Goal: Download file/media

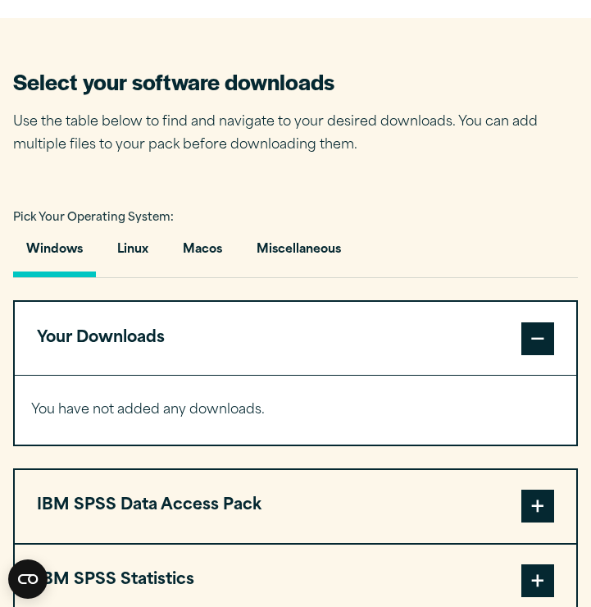
scroll to position [1005, 0]
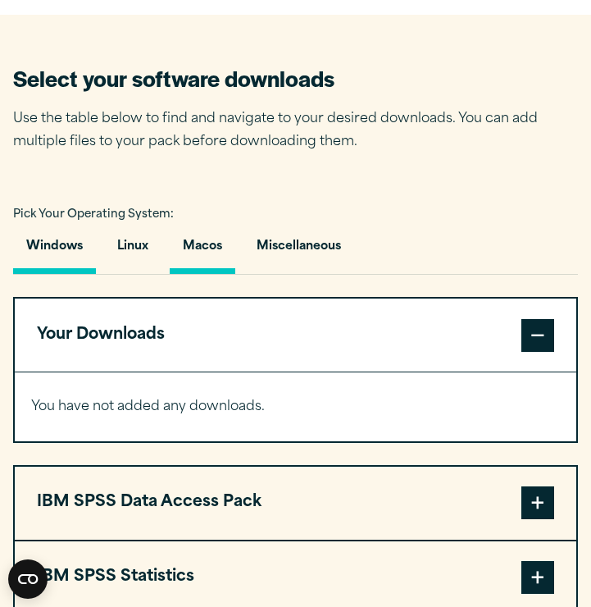
click at [202, 253] on button "Macos" at bounding box center [203, 250] width 66 height 47
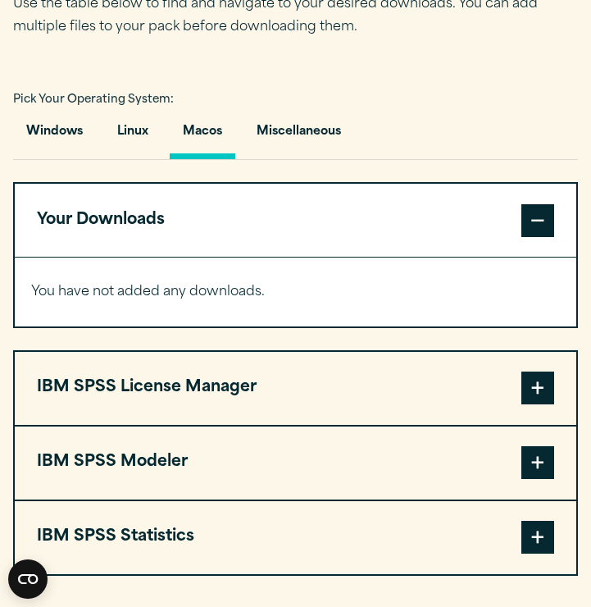
scroll to position [1129, 0]
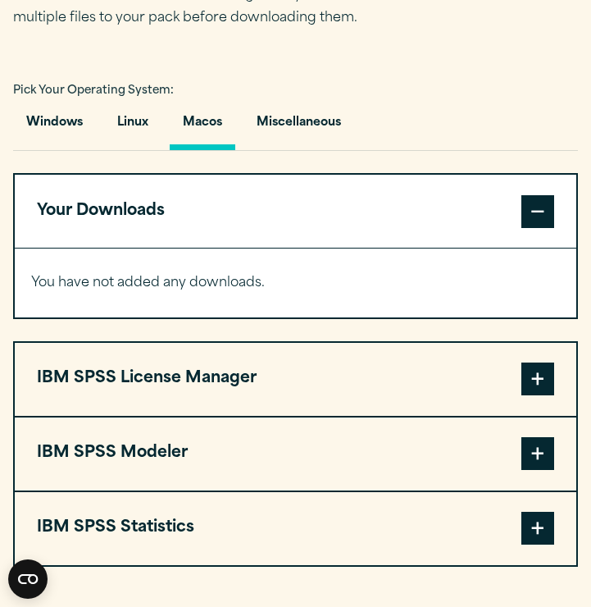
click at [186, 130] on button "Macos" at bounding box center [203, 126] width 66 height 47
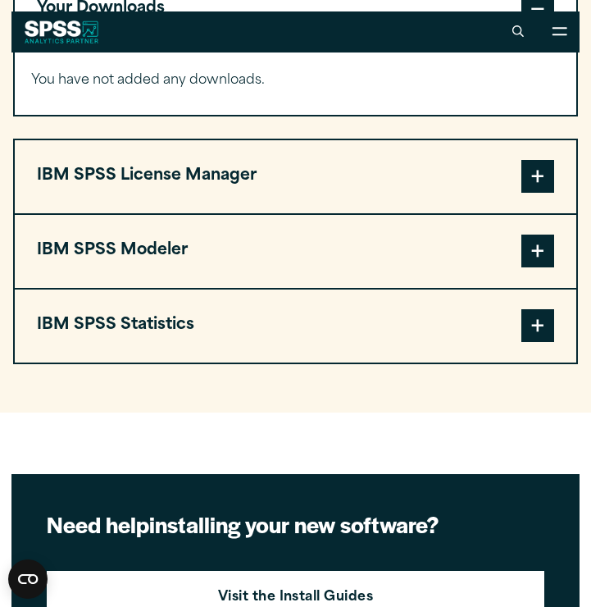
scroll to position [1297, 0]
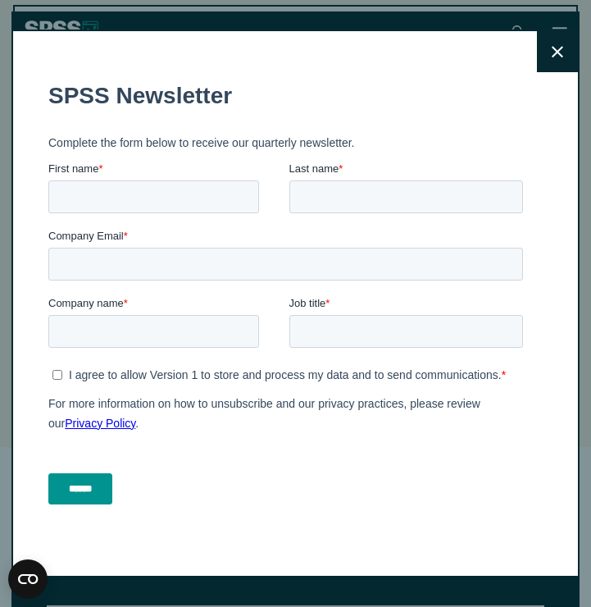
click at [553, 49] on icon at bounding box center [557, 52] width 11 height 12
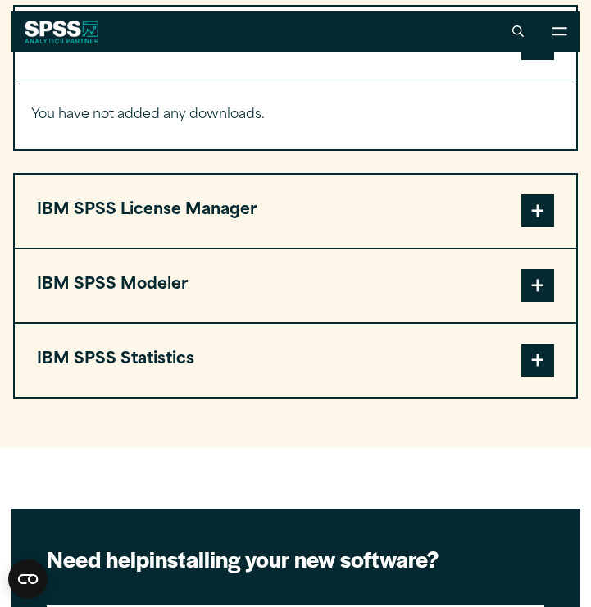
click at [544, 362] on span at bounding box center [537, 359] width 33 height 33
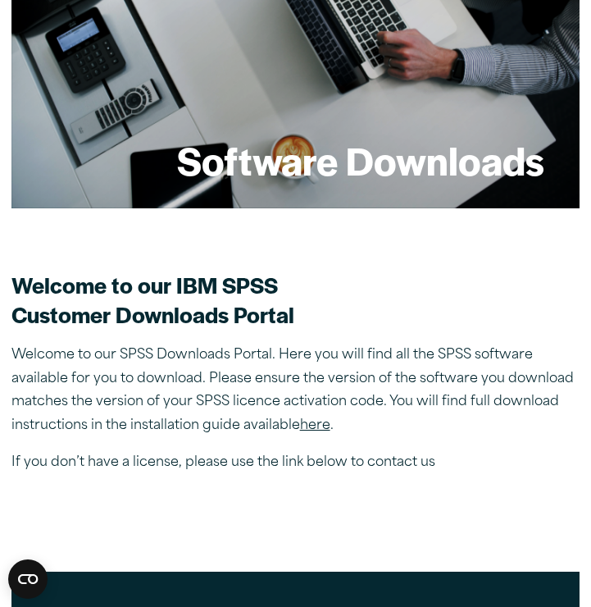
scroll to position [185, 0]
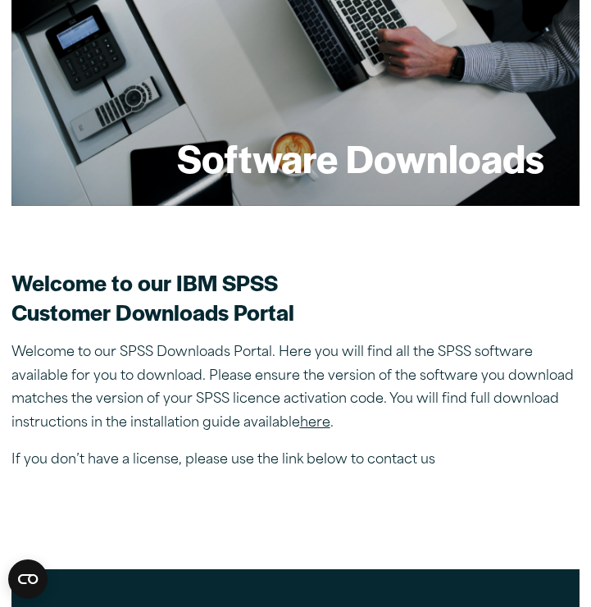
click at [316, 424] on link "here" at bounding box center [315, 422] width 30 height 13
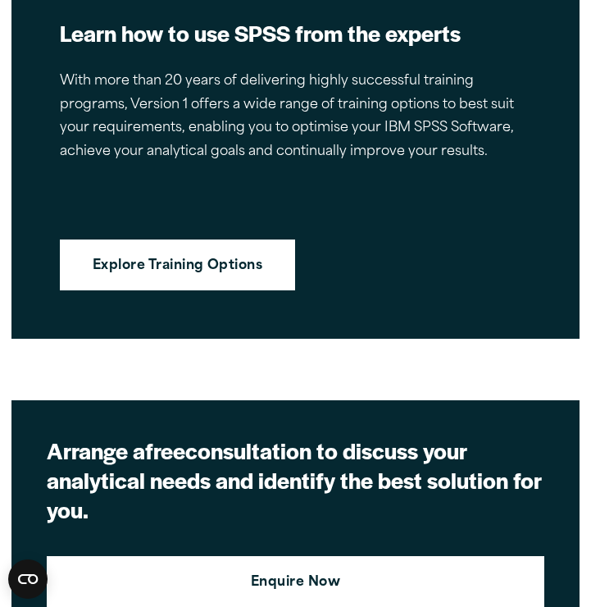
scroll to position [4844, 0]
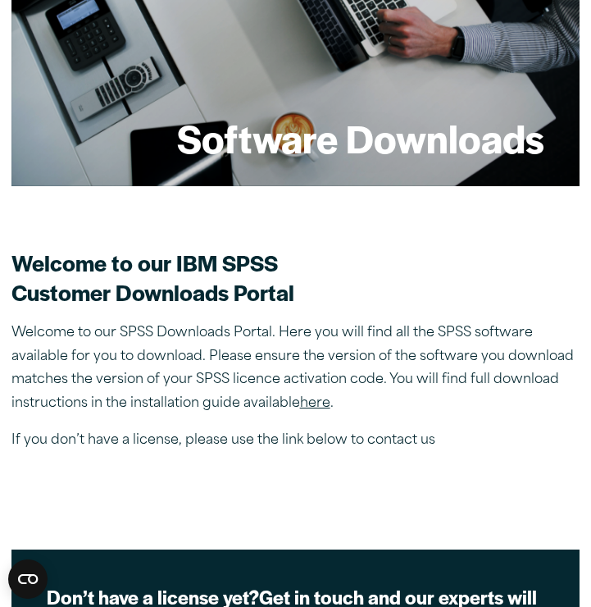
scroll to position [205, 0]
click at [320, 409] on link "here" at bounding box center [315, 403] width 30 height 13
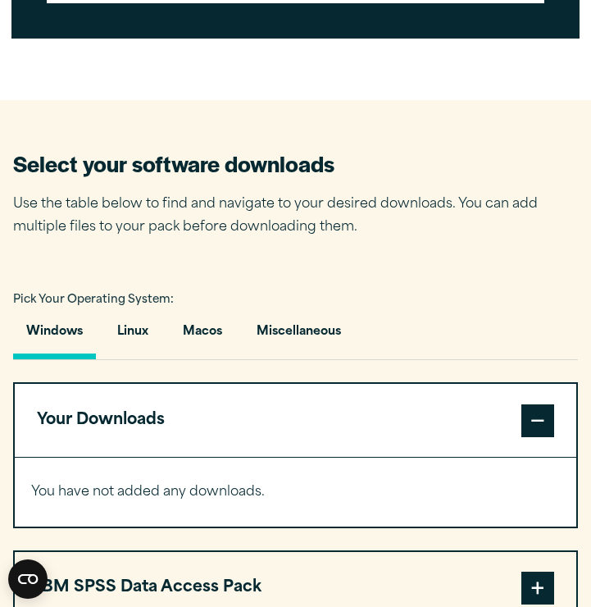
scroll to position [929, 0]
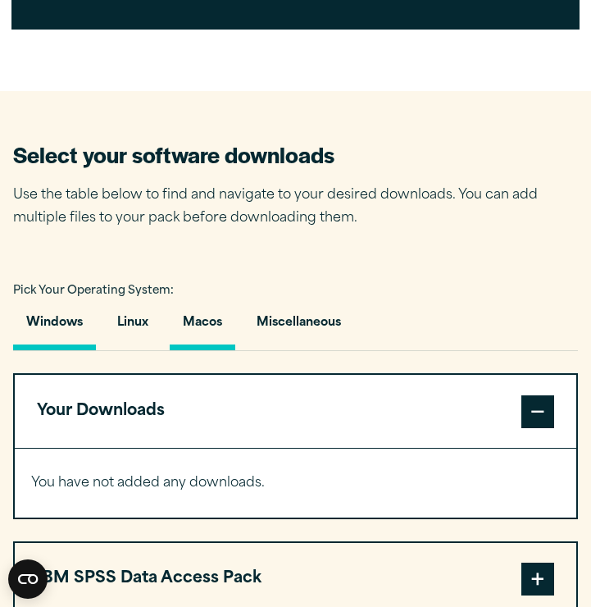
click at [198, 316] on button "Macos" at bounding box center [203, 326] width 66 height 47
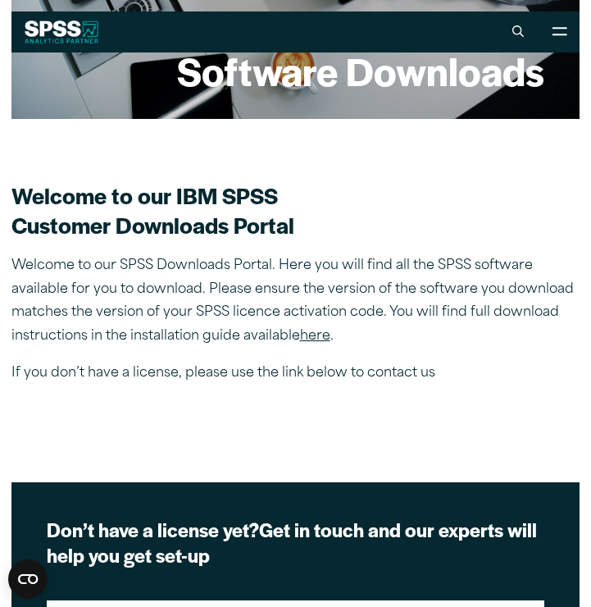
scroll to position [285, 0]
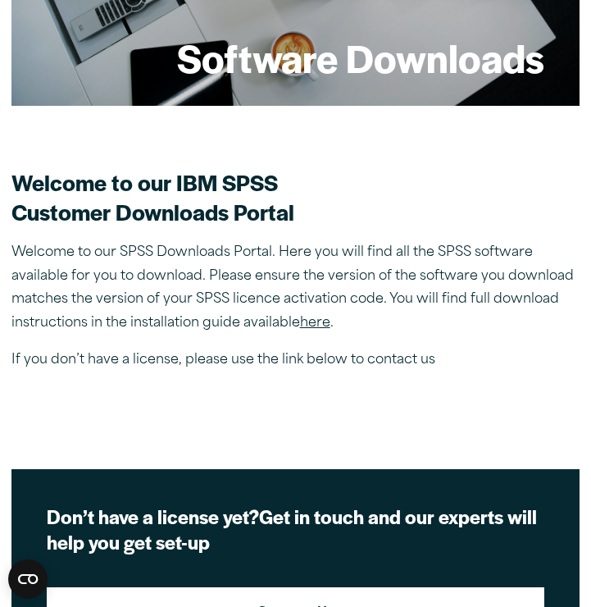
click at [313, 328] on link "here" at bounding box center [315, 322] width 30 height 13
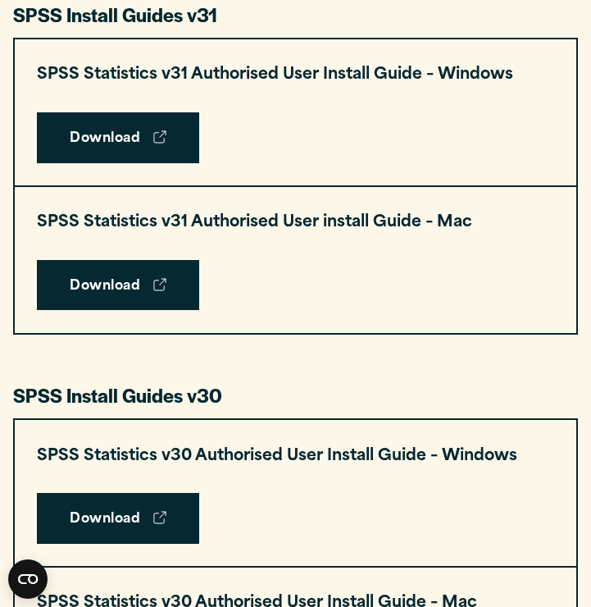
scroll to position [902, 0]
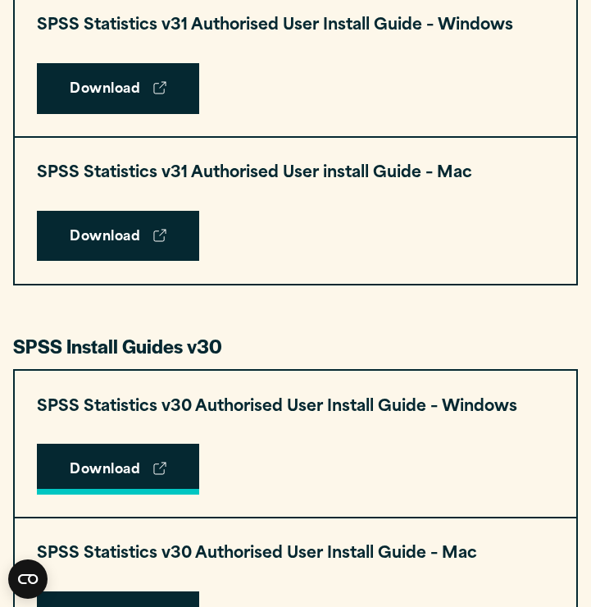
click at [120, 460] on link "Download" at bounding box center [118, 468] width 162 height 51
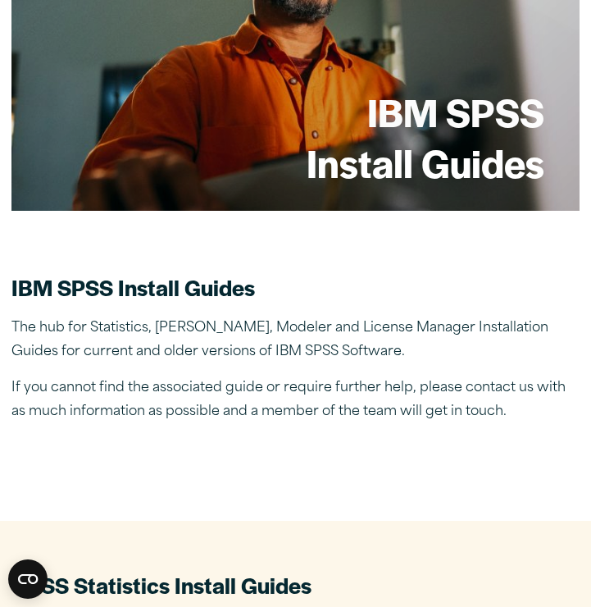
scroll to position [184, 0]
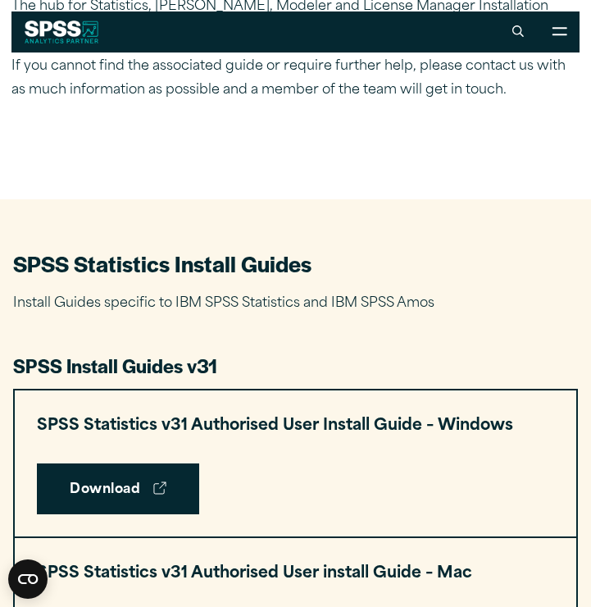
scroll to position [490, 0]
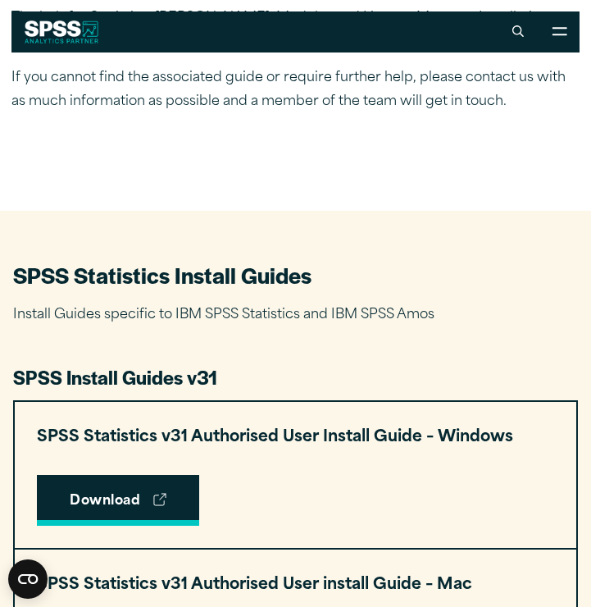
click at [111, 507] on link "Download" at bounding box center [118, 500] width 162 height 51
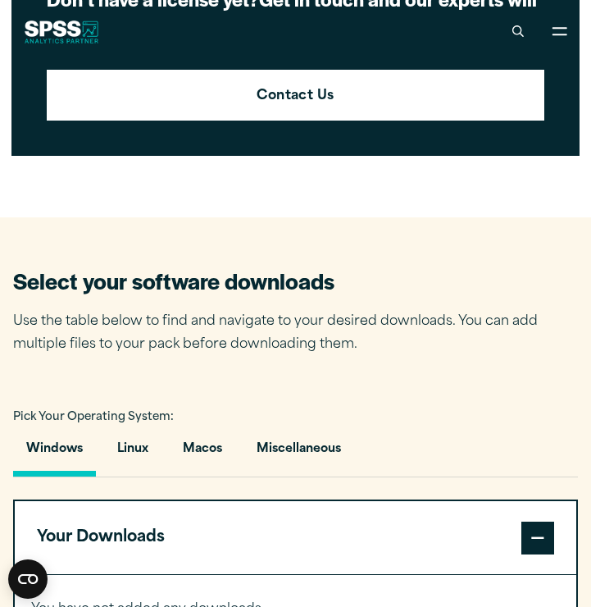
scroll to position [799, 0]
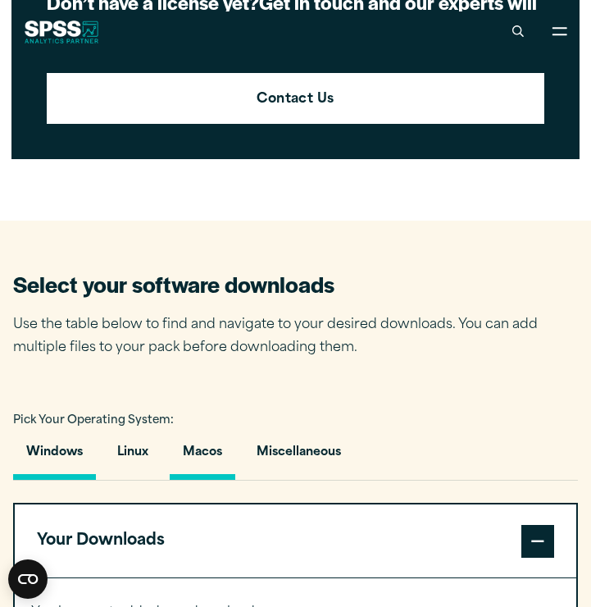
click at [216, 456] on button "Macos" at bounding box center [203, 456] width 66 height 47
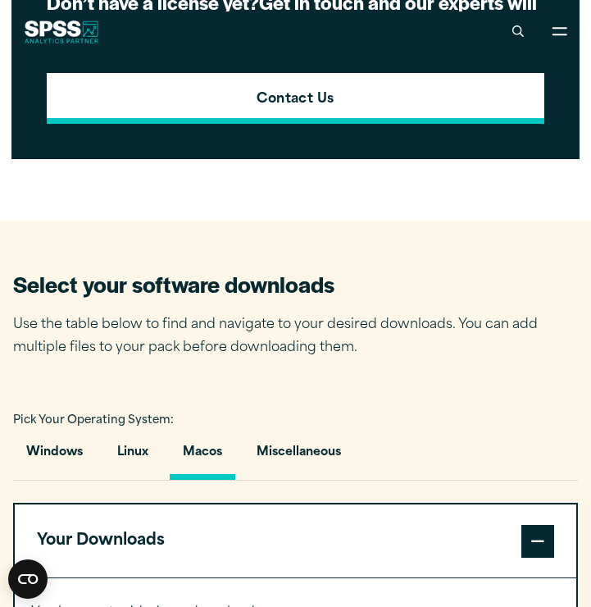
click at [289, 94] on strong "Contact Us" at bounding box center [296, 99] width 78 height 21
